Goal: Information Seeking & Learning: Learn about a topic

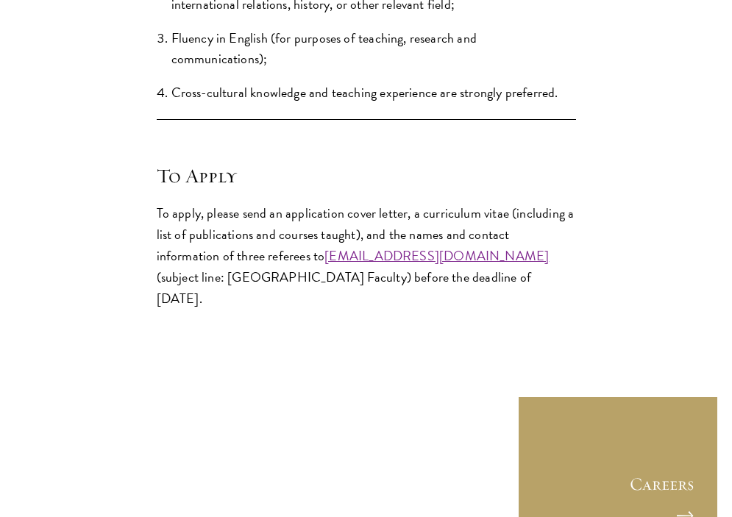
scroll to position [1703, 0]
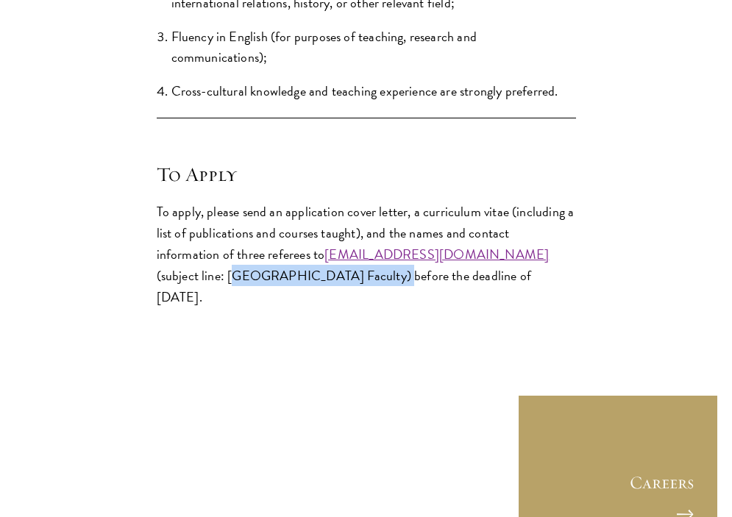
drag, startPoint x: 158, startPoint y: 275, endPoint x: 308, endPoint y: 278, distance: 149.5
click at [308, 278] on p "To apply, please send an application cover letter, a curriculum vitae (includin…" at bounding box center [367, 254] width 420 height 107
copy p "[GEOGRAPHIC_DATA] Faculty"
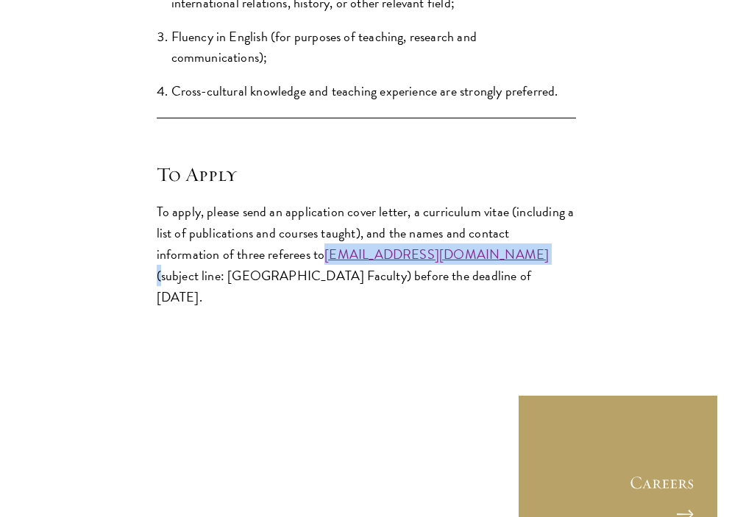
drag, startPoint x: 461, startPoint y: 254, endPoint x: 261, endPoint y: 255, distance: 200.2
click at [261, 255] on p "To apply, please send an application cover letter, a curriculum vitae (includin…" at bounding box center [367, 254] width 420 height 107
copy p "[EMAIL_ADDRESS][DOMAIN_NAME]"
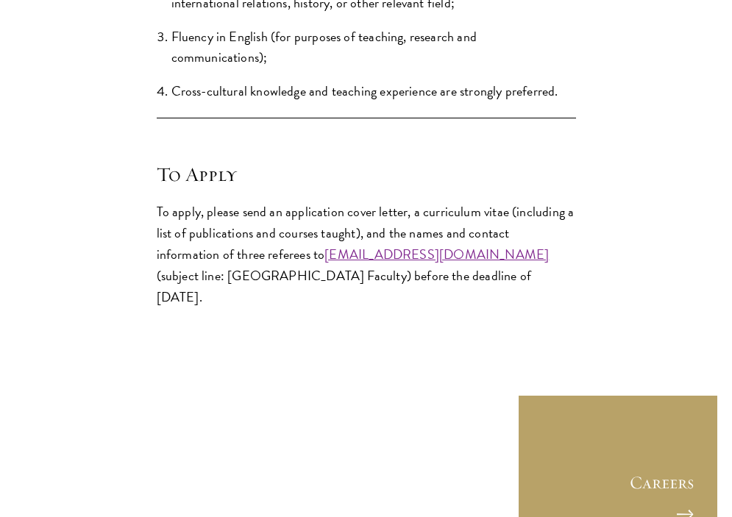
drag, startPoint x: 344, startPoint y: 213, endPoint x: 508, endPoint y: 213, distance: 163.4
click at [508, 213] on p "To apply, please send an application cover letter, a curriculum vitae (includin…" at bounding box center [367, 254] width 420 height 107
click at [551, 216] on p "To apply, please send an application cover letter, a curriculum vitae (includin…" at bounding box center [367, 254] width 420 height 107
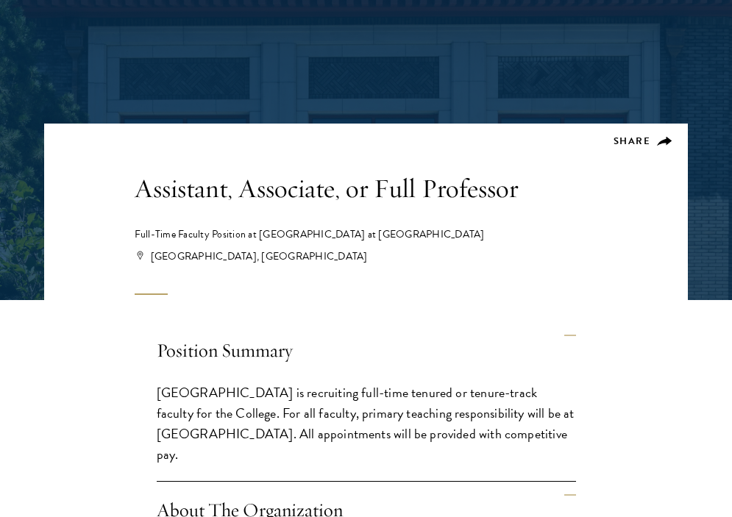
scroll to position [159, 0]
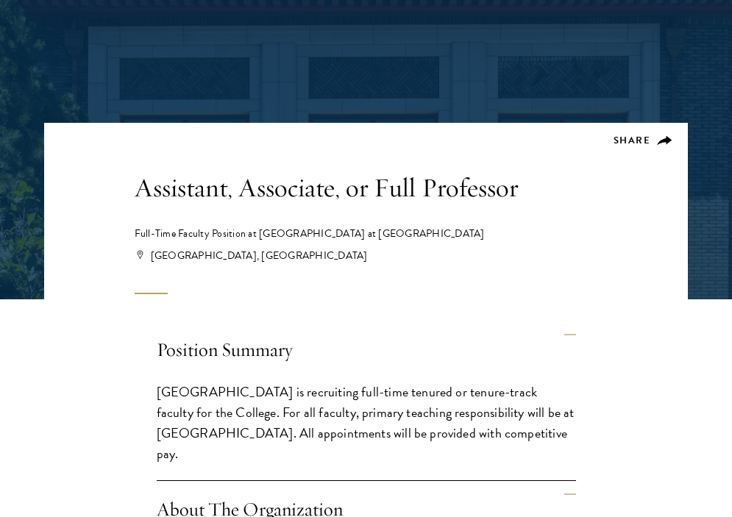
drag, startPoint x: 258, startPoint y: 231, endPoint x: 446, endPoint y: 231, distance: 188.4
click at [446, 231] on div "Full-Time Faculty Position at Schwarzman College at Tsinghua University" at bounding box center [367, 234] width 464 height 15
copy div "Schwarzman College at Tsinghua University"
click at [501, 256] on div "Beijing, China" at bounding box center [368, 256] width 462 height 15
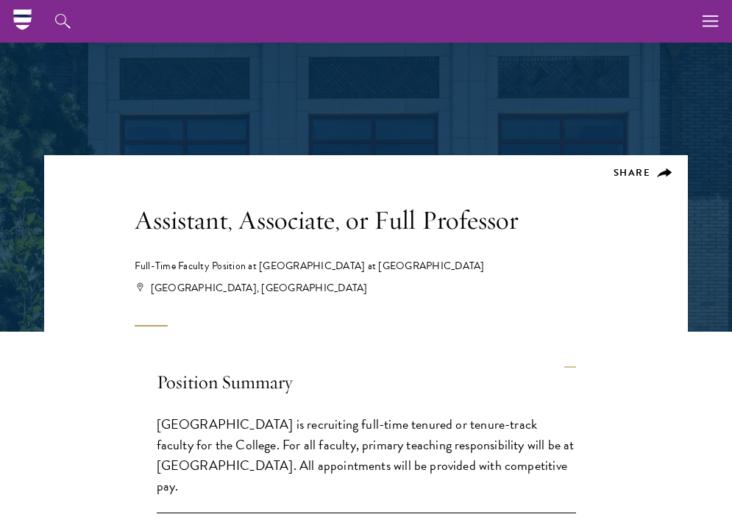
scroll to position [120, 0]
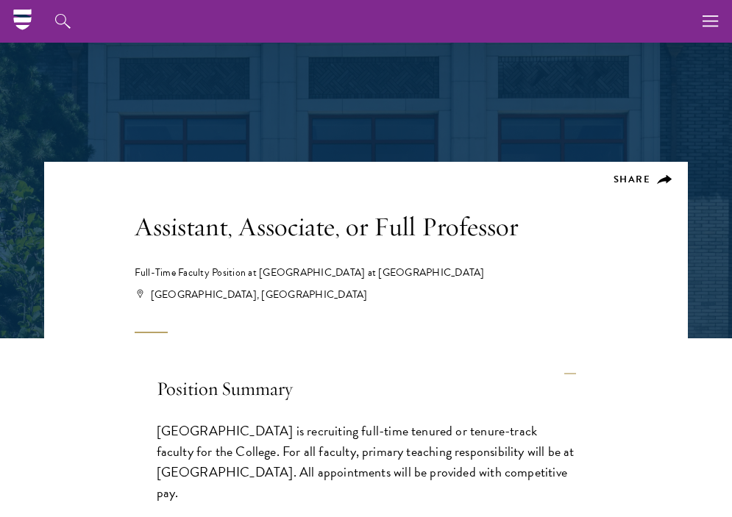
drag, startPoint x: 258, startPoint y: 272, endPoint x: 438, endPoint y: 272, distance: 179.6
click at [438, 272] on div "Full-Time Faculty Position at Schwarzman College at Tsinghua University" at bounding box center [367, 273] width 464 height 15
copy div "Schwarzman College at Tsinghua University"
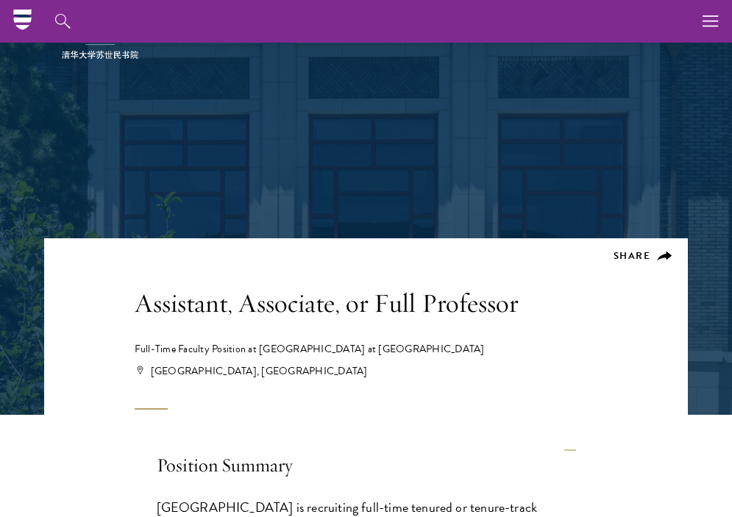
scroll to position [0, 0]
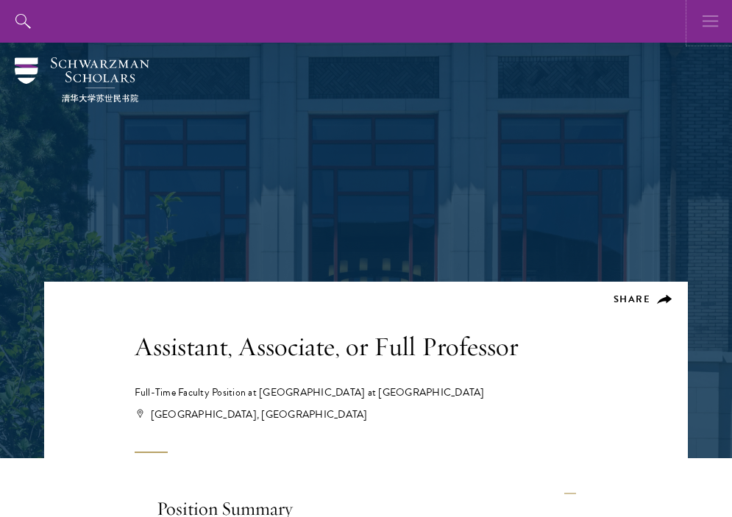
click at [705, 27] on icon "button" at bounding box center [711, 21] width 16 height 43
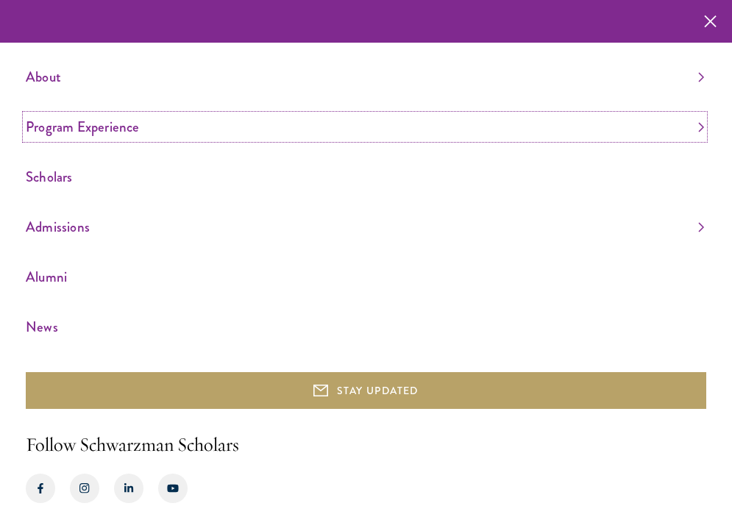
click at [83, 129] on link "Program Experience" at bounding box center [365, 127] width 679 height 24
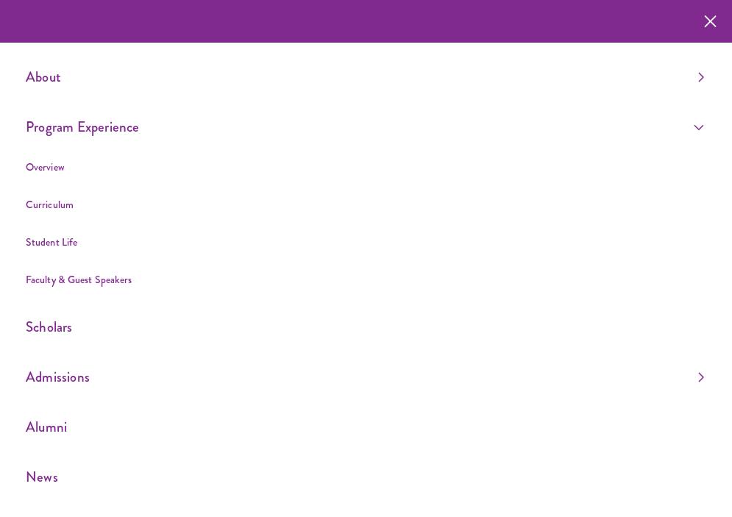
click at [42, 175] on li "Overview" at bounding box center [365, 167] width 679 height 18
click at [43, 165] on link "Overview" at bounding box center [45, 167] width 39 height 15
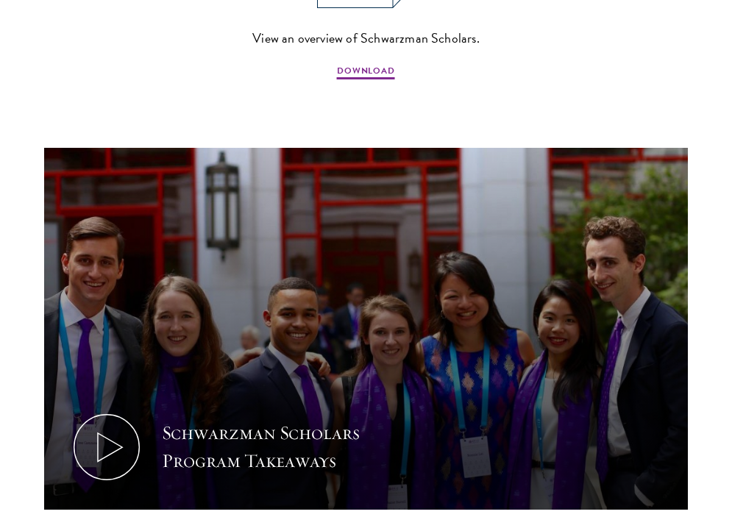
scroll to position [1329, 0]
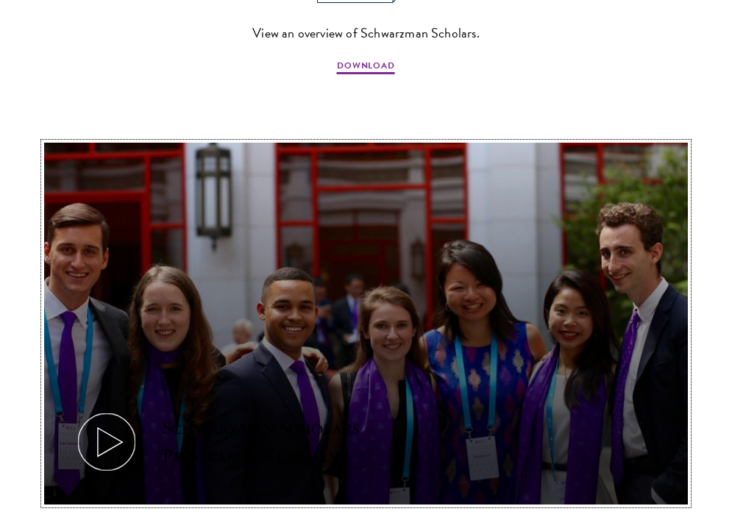
click at [104, 423] on icon at bounding box center [107, 442] width 66 height 66
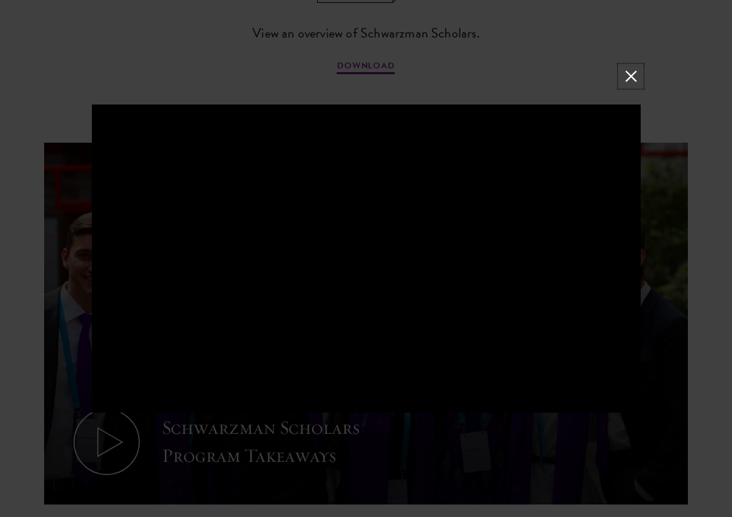
click at [632, 78] on button at bounding box center [630, 75] width 19 height 19
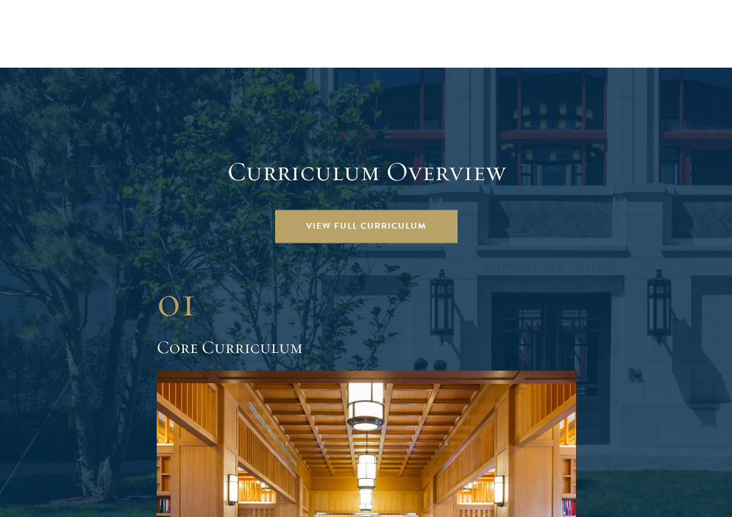
scroll to position [1858, 0]
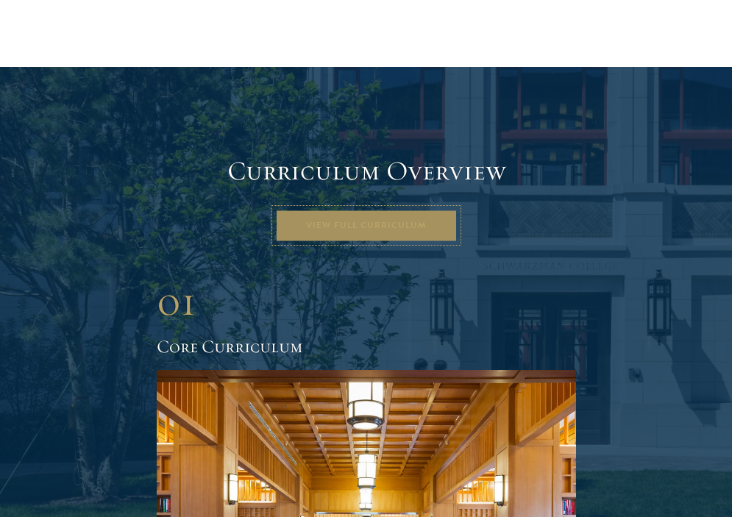
click at [396, 211] on link "View Full Curriculum" at bounding box center [366, 225] width 183 height 33
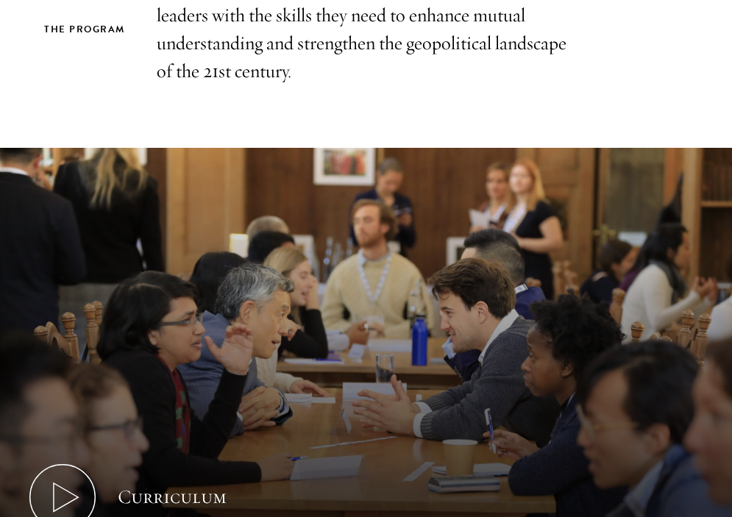
scroll to position [568, 0]
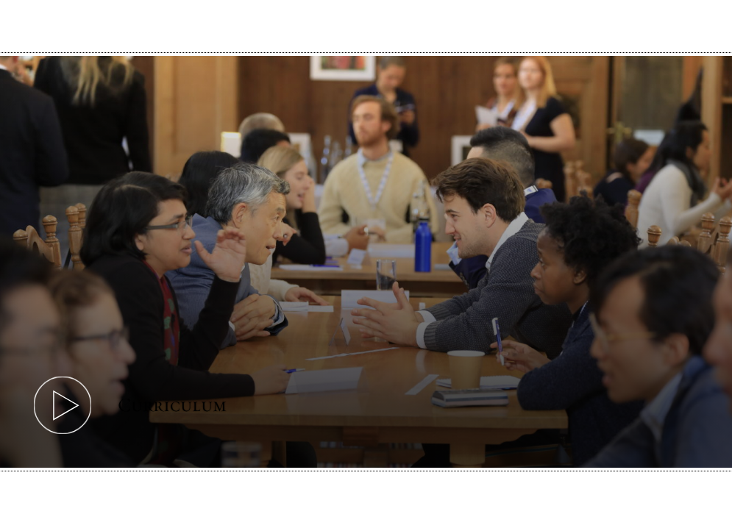
click at [76, 399] on icon at bounding box center [62, 405] width 66 height 66
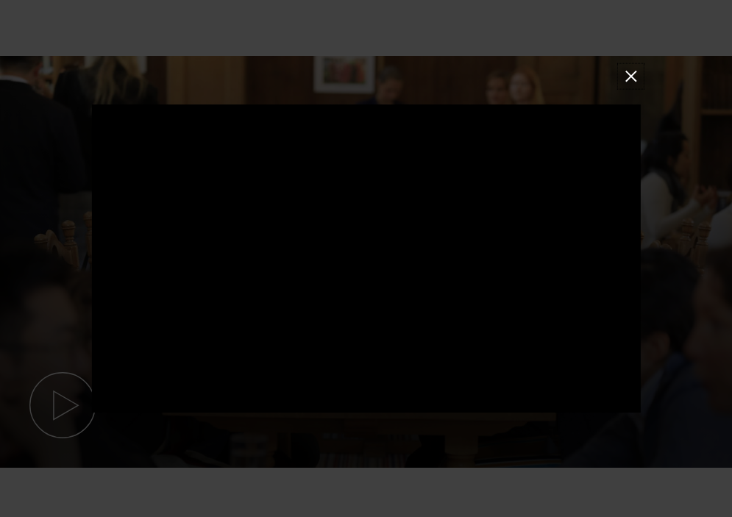
click at [635, 76] on button at bounding box center [630, 75] width 19 height 19
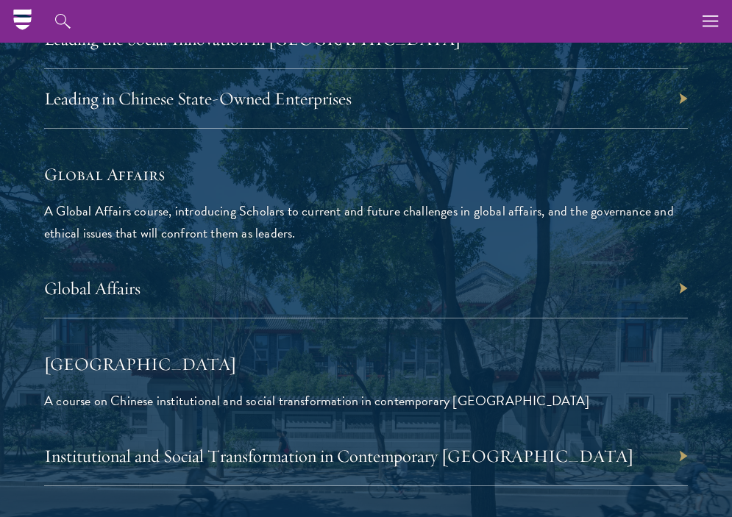
scroll to position [3654, 0]
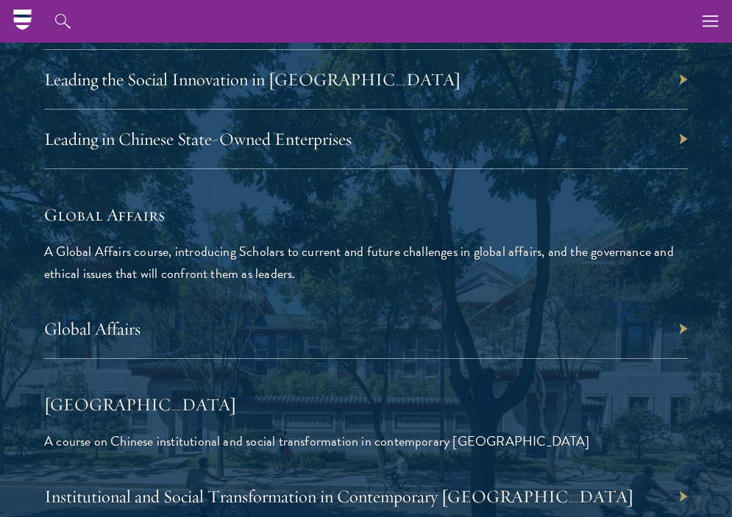
click at [409, 395] on h5 "[GEOGRAPHIC_DATA]" at bounding box center [366, 404] width 644 height 25
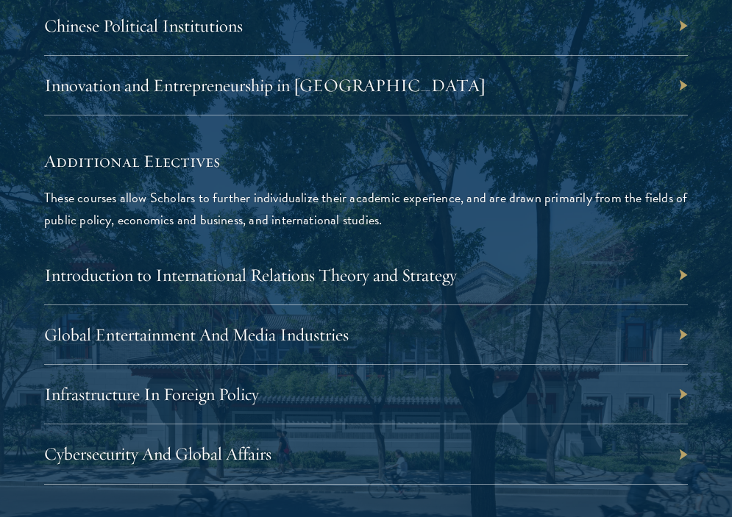
scroll to position [5365, 0]
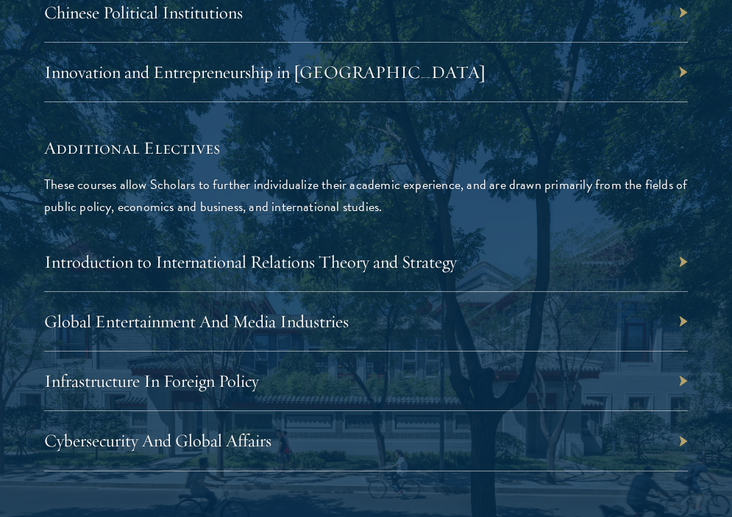
click at [356, 337] on div "Global Entertainment And Media Industries" at bounding box center [366, 322] width 644 height 60
click at [358, 325] on div "Global Entertainment And Media Industries" at bounding box center [366, 322] width 644 height 60
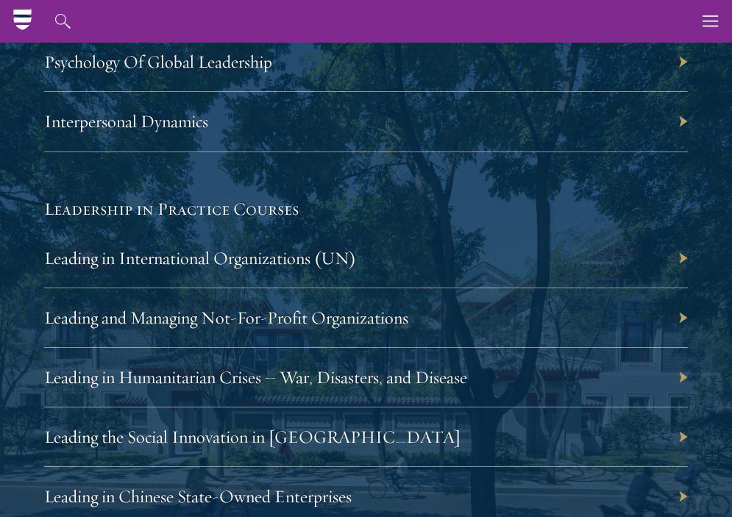
scroll to position [3189, 0]
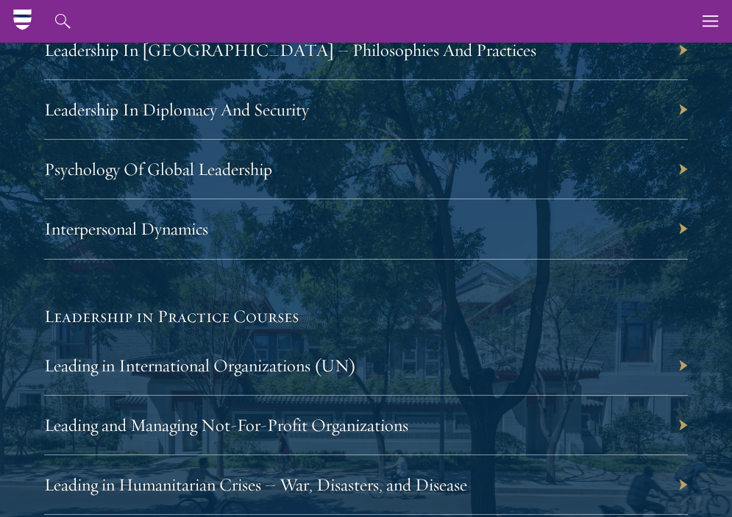
click at [682, 110] on div "Leadership In Diplomacy And Security" at bounding box center [366, 110] width 644 height 60
click at [681, 110] on div "Leadership In Diplomacy And Security" at bounding box center [366, 110] width 644 height 60
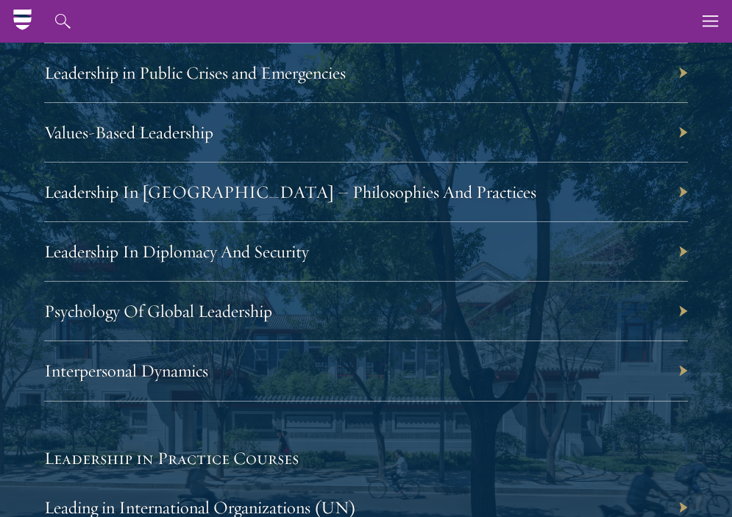
scroll to position [3028, 0]
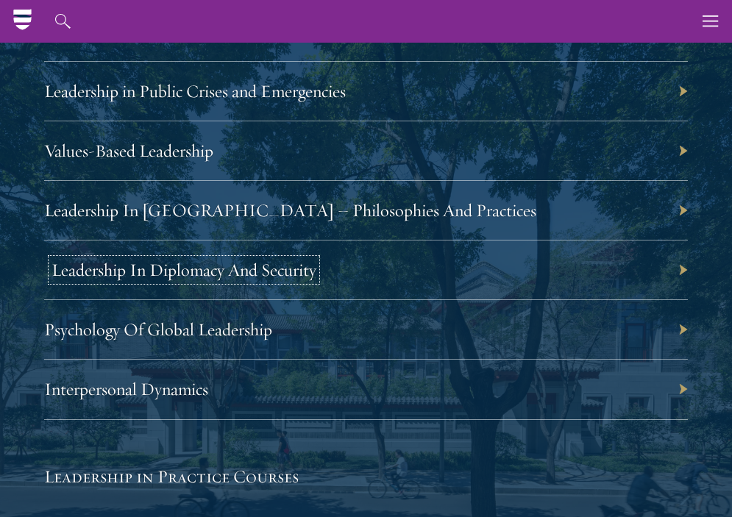
click at [278, 269] on link "Leadership In Diplomacy And Security" at bounding box center [184, 270] width 265 height 22
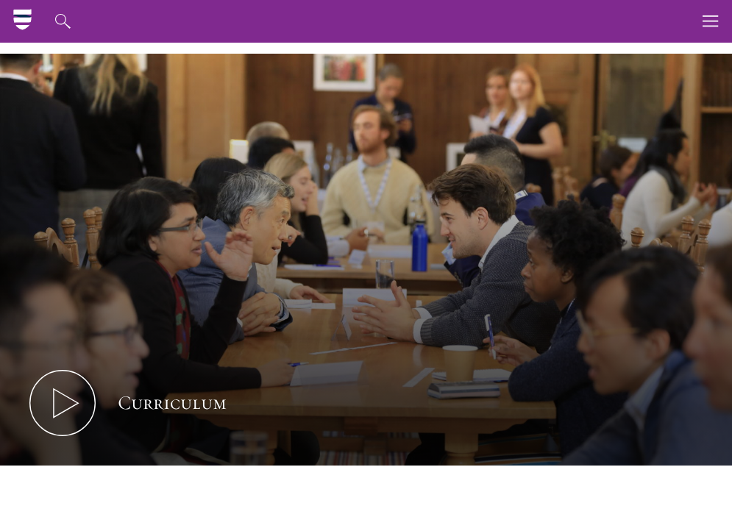
scroll to position [0, 0]
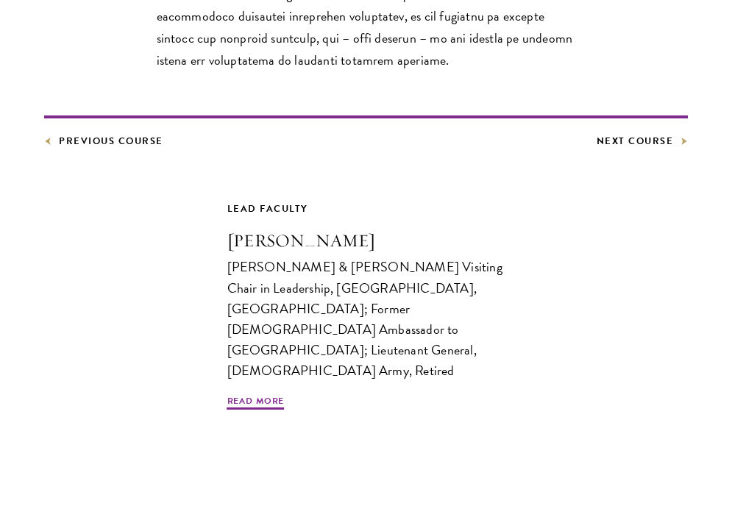
scroll to position [830, 0]
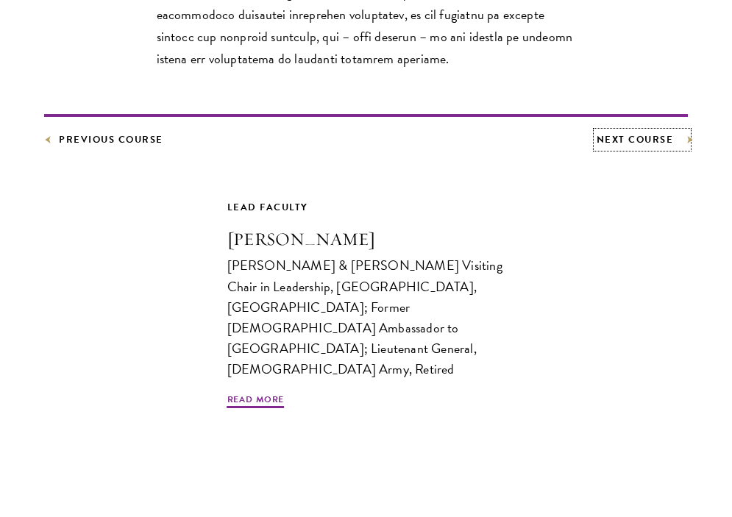
click at [651, 137] on link "Next Course" at bounding box center [643, 140] width 92 height 16
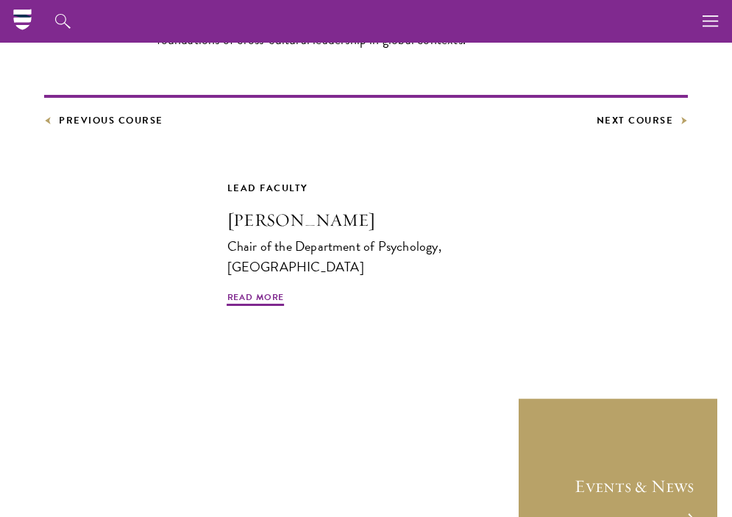
scroll to position [598, 0]
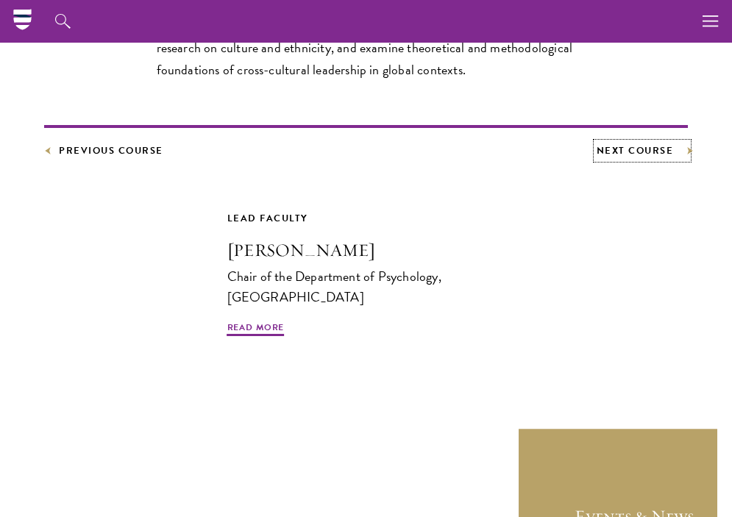
click at [660, 151] on link "Next Course" at bounding box center [643, 151] width 92 height 16
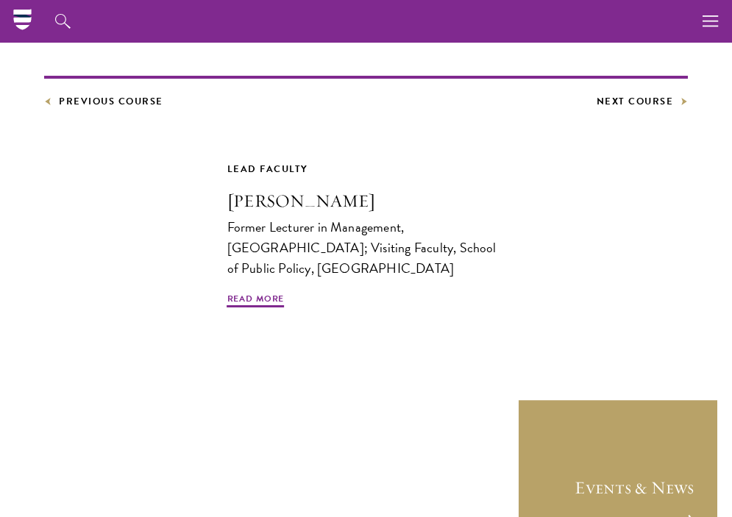
scroll to position [646, 0]
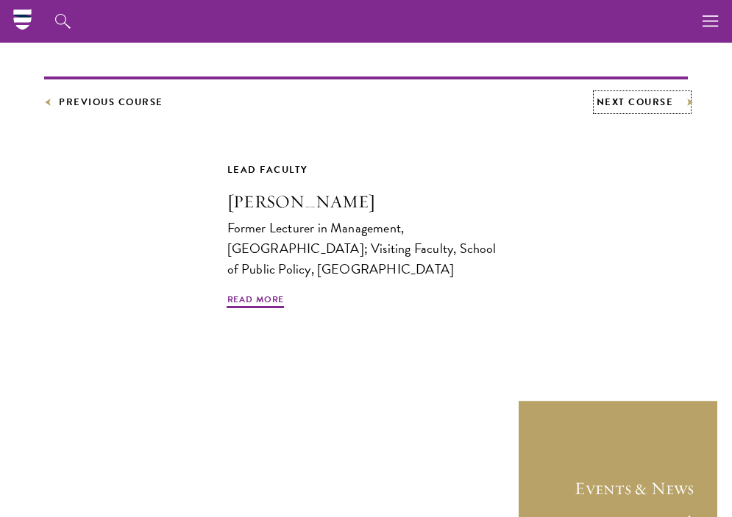
click at [676, 103] on link "Next Course" at bounding box center [643, 102] width 92 height 16
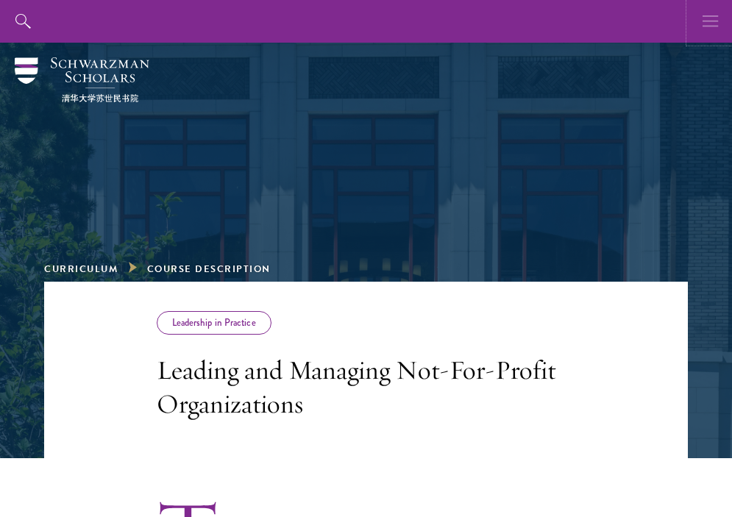
click at [720, 17] on button "button" at bounding box center [711, 21] width 43 height 43
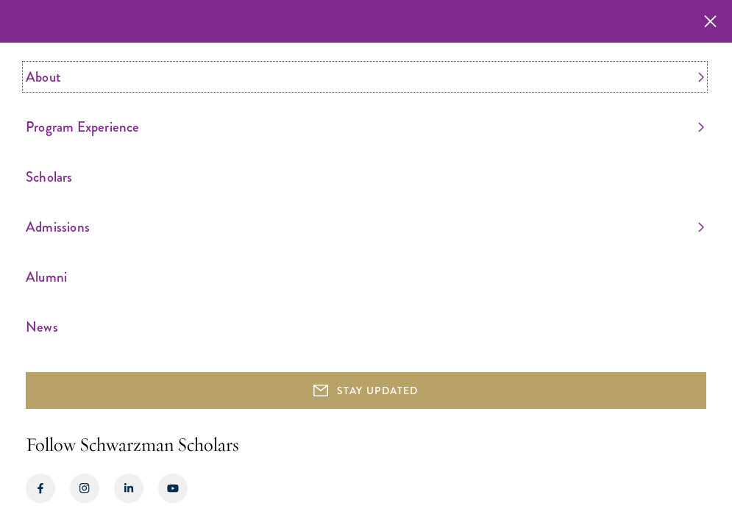
click at [43, 77] on link "About" at bounding box center [365, 77] width 679 height 24
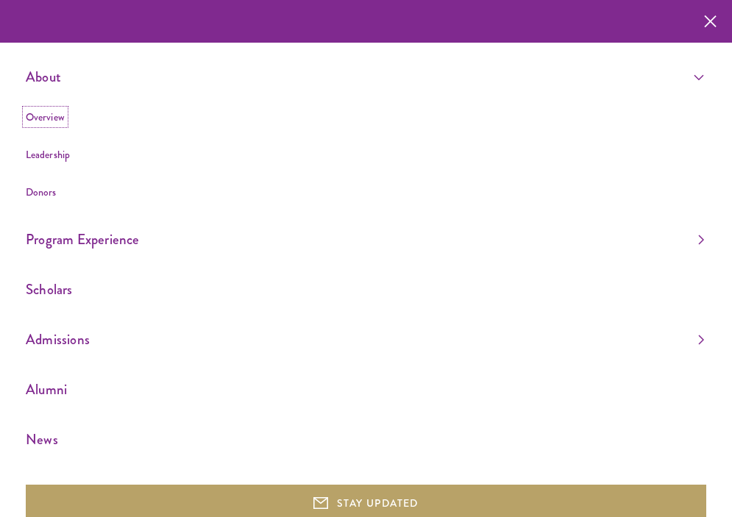
click at [41, 120] on link "Overview" at bounding box center [45, 117] width 39 height 15
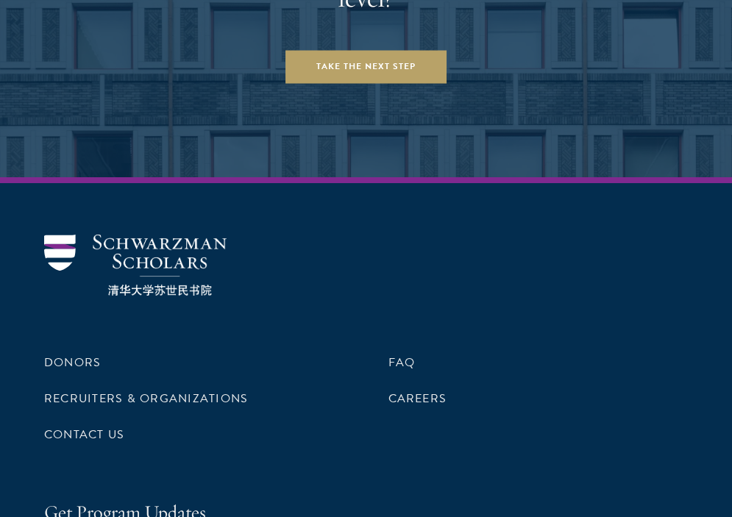
scroll to position [6503, 0]
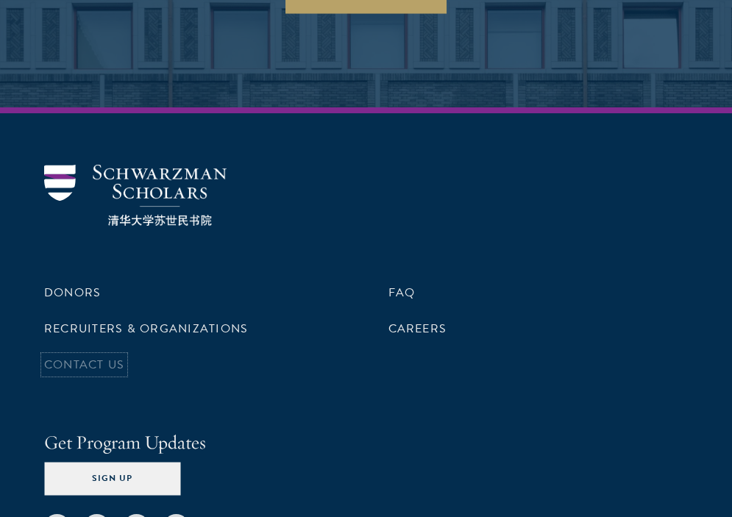
click at [76, 356] on link "Contact Us" at bounding box center [84, 365] width 80 height 18
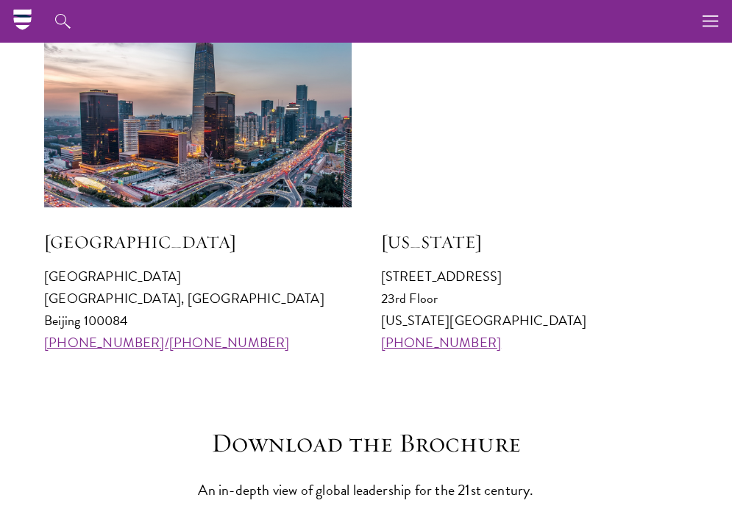
scroll to position [1533, 0]
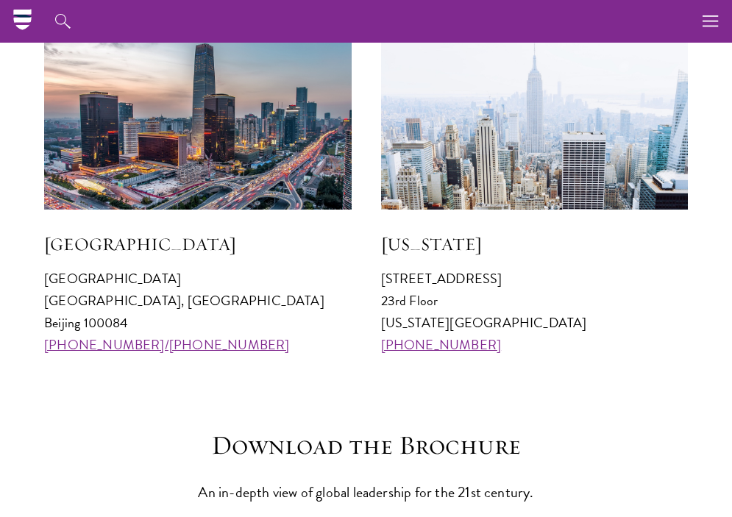
drag, startPoint x: 127, startPoint y: 321, endPoint x: 33, endPoint y: 267, distance: 107.8
click at [33, 267] on section "Visit an Office [GEOGRAPHIC_DATA] [GEOGRAPHIC_DATA] 100084 [PHONE_NUMBER]/[PHON…" at bounding box center [366, 163] width 732 height 385
copy p "[GEOGRAPHIC_DATA] [GEOGRAPHIC_DATA], [GEOGRAPHIC_DATA] 100084"
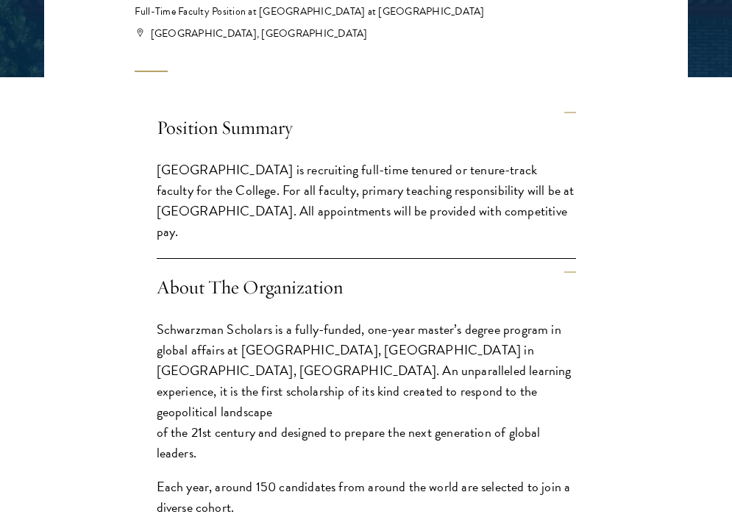
scroll to position [384, 0]
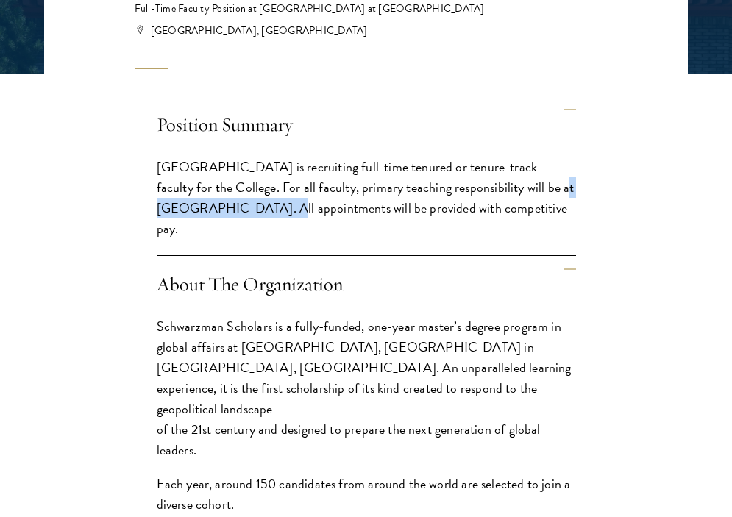
drag, startPoint x: 502, startPoint y: 188, endPoint x: 270, endPoint y: 206, distance: 232.5
click at [270, 206] on p "[GEOGRAPHIC_DATA] is recruiting full-time tenured or tenure-track faculty for t…" at bounding box center [367, 198] width 420 height 82
click at [280, 348] on p "Schwarzman Scholars is a fully-funded, one-year master’s degree program in glob…" at bounding box center [367, 389] width 420 height 144
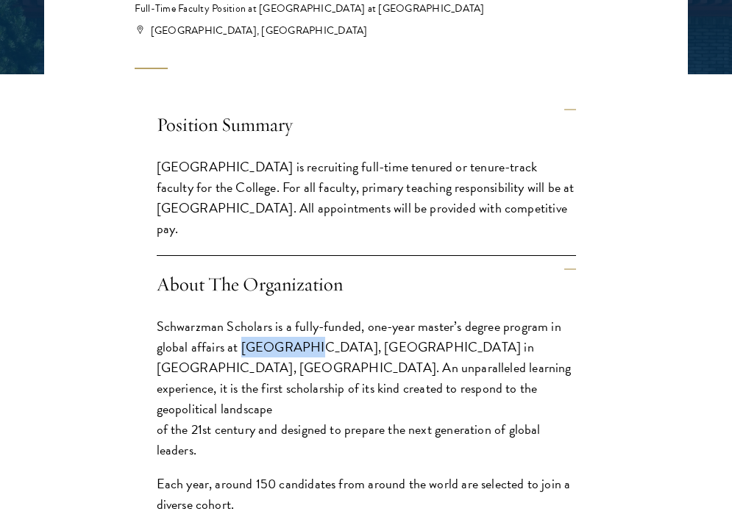
click at [280, 348] on p "Schwarzman Scholars is a fully-funded, one-year master’s degree program in glob…" at bounding box center [367, 389] width 420 height 144
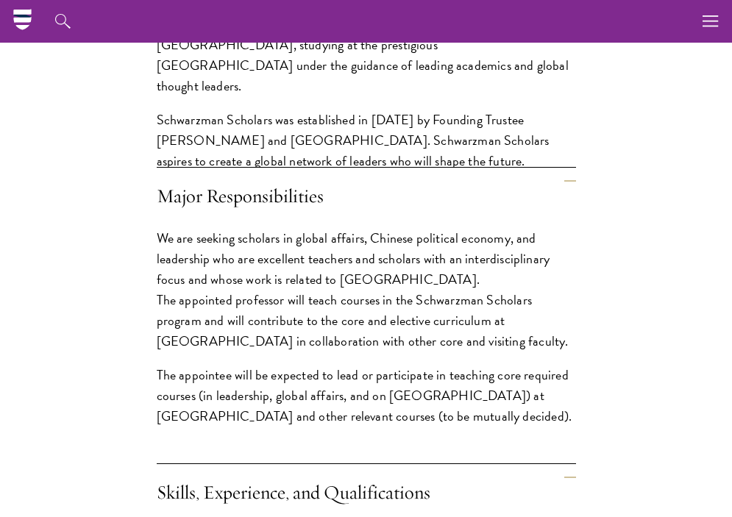
scroll to position [1063, 0]
click at [266, 265] on p "We are seeking scholars in global affairs, Chinese political economy, and leade…" at bounding box center [367, 291] width 420 height 124
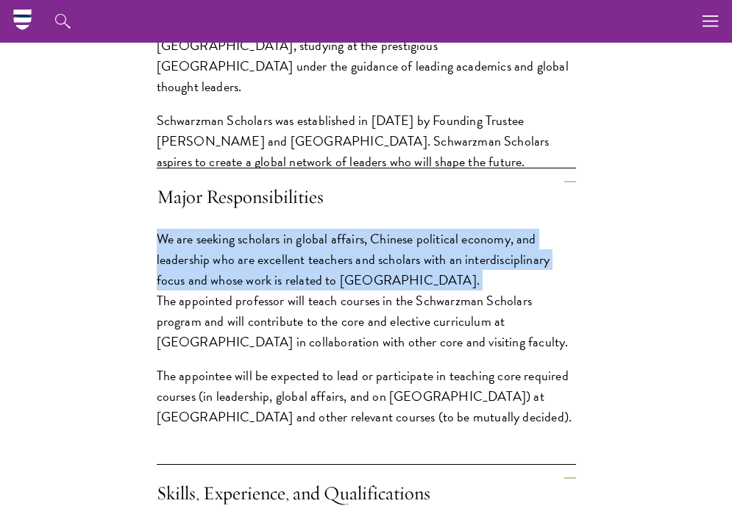
click at [266, 265] on p "We are seeking scholars in global affairs, Chinese political economy, and leade…" at bounding box center [367, 291] width 420 height 124
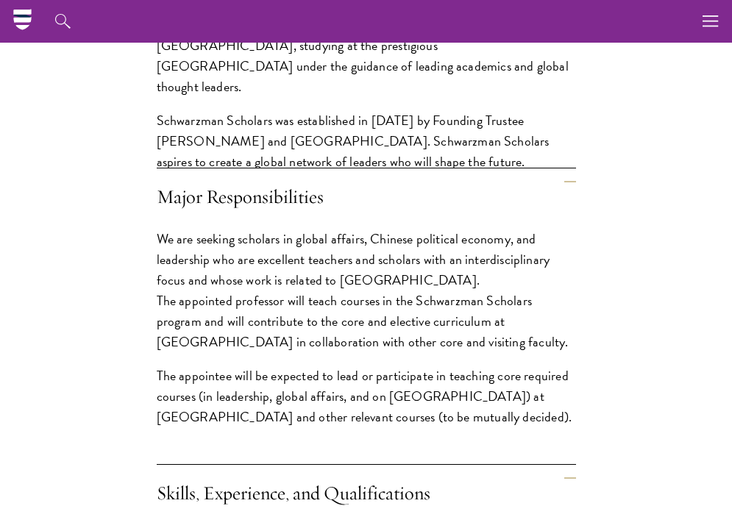
click at [253, 311] on p "We are seeking scholars in global affairs, Chinese political economy, and leade…" at bounding box center [367, 291] width 420 height 124
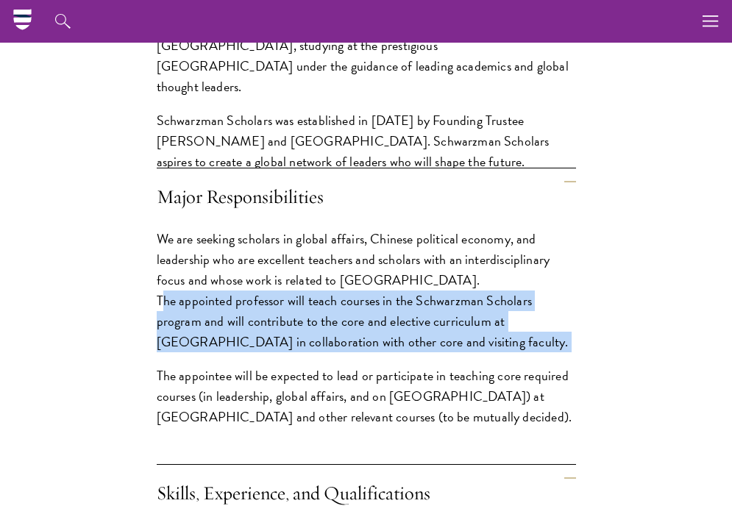
click at [253, 311] on p "We are seeking scholars in global affairs, Chinese political economy, and leade…" at bounding box center [367, 291] width 420 height 124
click at [249, 332] on p "We are seeking scholars in global affairs, Chinese political economy, and leade…" at bounding box center [367, 291] width 420 height 124
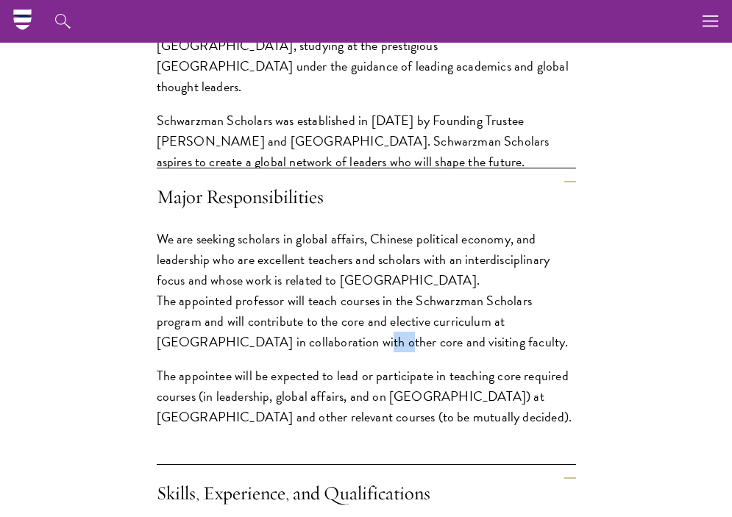
click at [249, 332] on p "We are seeking scholars in global affairs, Chinese political economy, and leade…" at bounding box center [367, 291] width 420 height 124
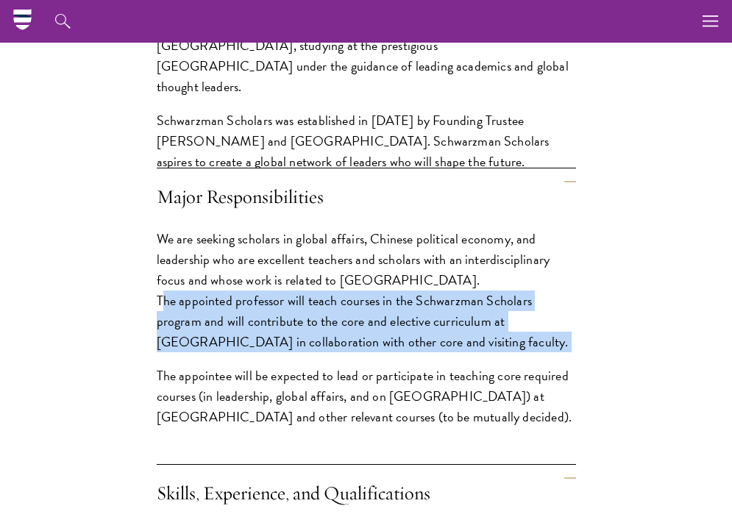
click at [249, 332] on p "We are seeking scholars in global affairs, Chinese political economy, and leade…" at bounding box center [367, 291] width 420 height 124
click at [251, 364] on div "We are seeking scholars in global affairs, Chinese political economy, and leade…" at bounding box center [367, 344] width 420 height 239
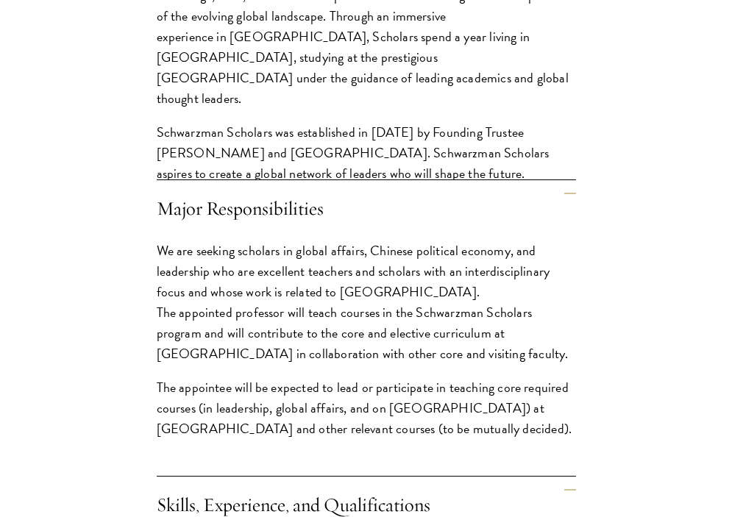
scroll to position [1061, 0]
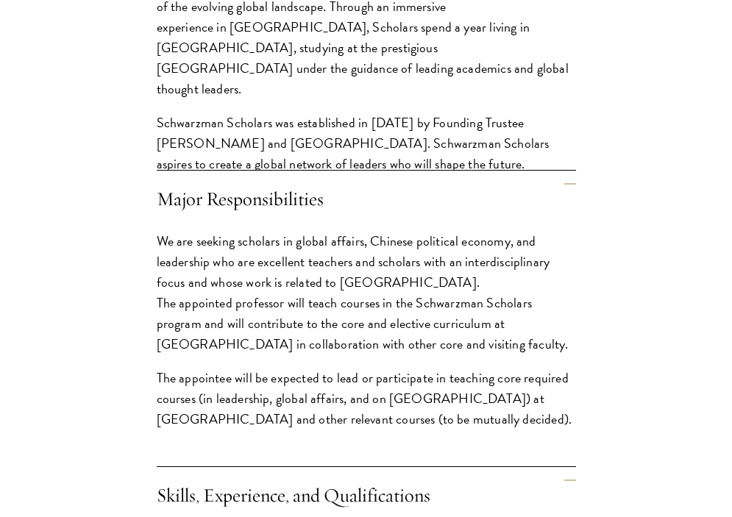
click at [221, 244] on p "We are seeking scholars in global affairs, Chinese political economy, and leade…" at bounding box center [367, 293] width 420 height 124
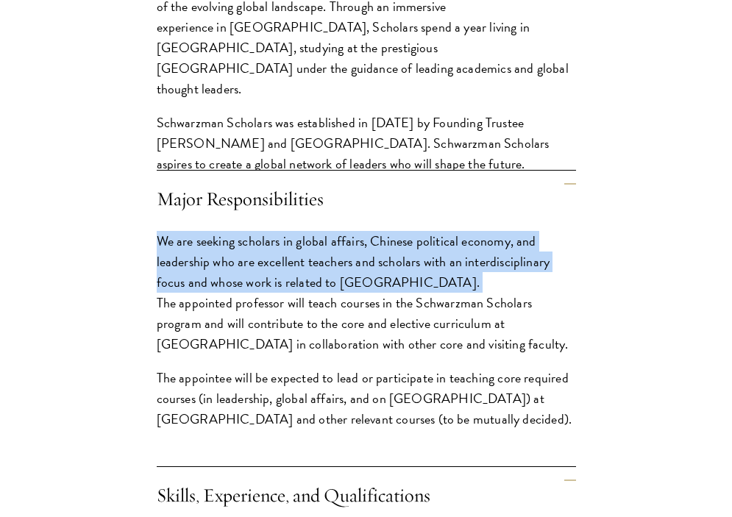
click at [221, 244] on p "We are seeking scholars in global affairs, Chinese political economy, and leade…" at bounding box center [367, 293] width 420 height 124
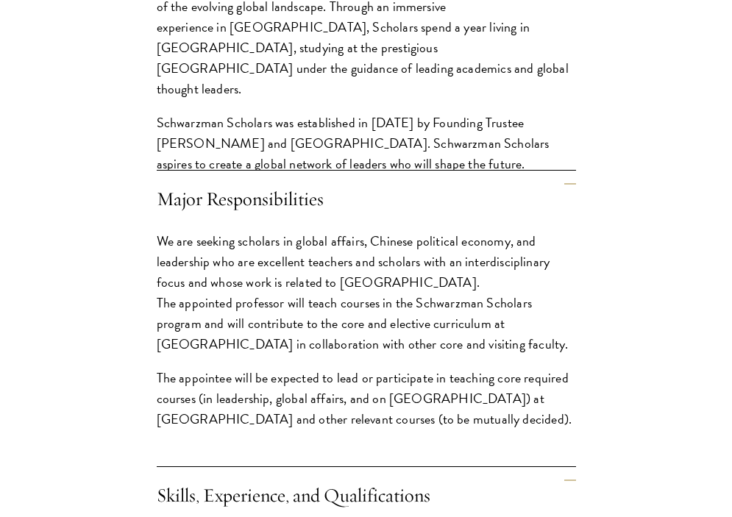
click at [280, 317] on p "We are seeking scholars in global affairs, Chinese political economy, and leade…" at bounding box center [367, 293] width 420 height 124
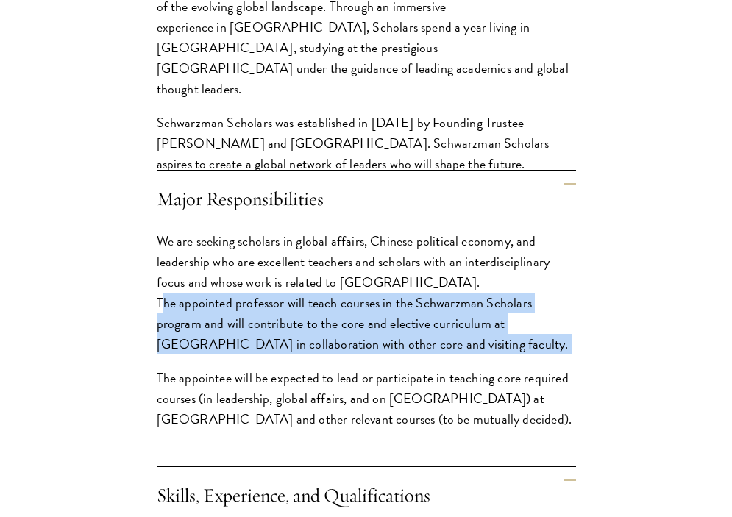
click at [280, 317] on p "We are seeking scholars in global affairs, Chinese political economy, and leade…" at bounding box center [367, 293] width 420 height 124
click at [286, 364] on div "We are seeking scholars in global affairs, Chinese political economy, and leade…" at bounding box center [367, 346] width 420 height 239
